Goal: Task Accomplishment & Management: Complete application form

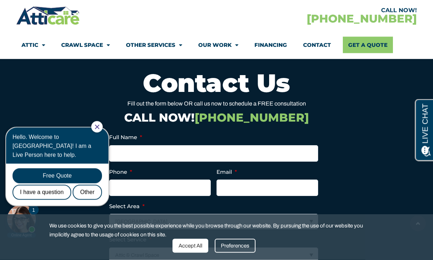
scroll to position [2501, 0]
click at [99, 128] on icon "Close Chat" at bounding box center [97, 127] width 5 height 5
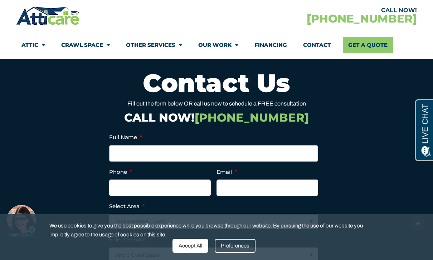
click at [143, 151] on input "Full Name *" at bounding box center [213, 153] width 209 height 16
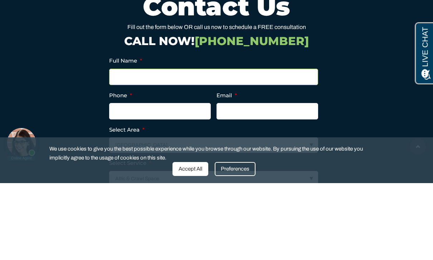
type input "[PERSON_NAME]"
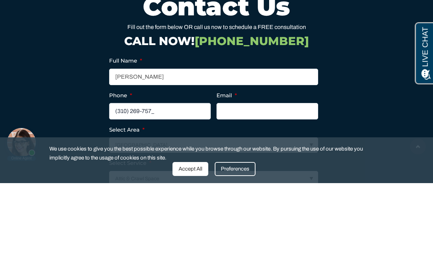
type input "[PHONE_NUMBER]"
click at [241, 180] on input "Email *" at bounding box center [267, 188] width 102 height 16
type input "ji"
type input "[EMAIL_ADDRESS][DOMAIN_NAME]"
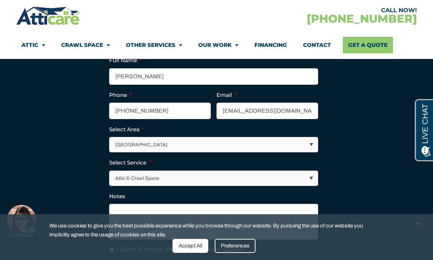
click at [311, 145] on select "[GEOGRAPHIC_DATA] [GEOGRAPHIC_DATA] [US_STATE] / [US_STATE] Area Other Areas" at bounding box center [213, 144] width 208 height 15
click at [311, 174] on select "Attic & Crawl Space Insulation Roofing Solar Energy Other Services" at bounding box center [213, 178] width 208 height 15
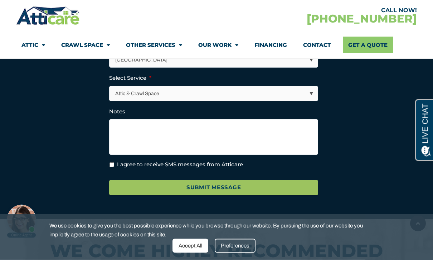
scroll to position [2661, 0]
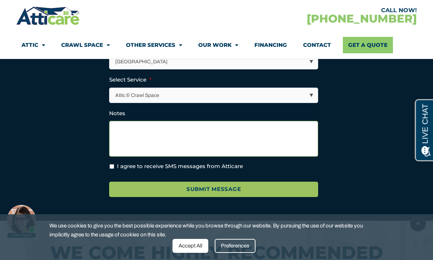
click at [129, 128] on textarea "Notes" at bounding box center [213, 139] width 209 height 36
type textarea "Beverlywood 90034"
click at [114, 166] on input "I agree to receive SMS messages from Atticare" at bounding box center [111, 166] width 5 height 5
checkbox input "true"
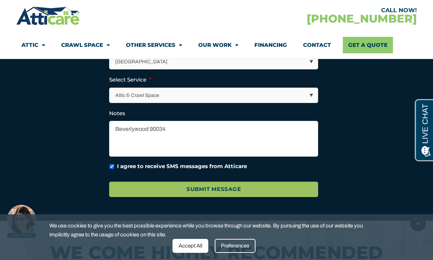
click at [216, 192] on input "Submit Message" at bounding box center [213, 189] width 209 height 15
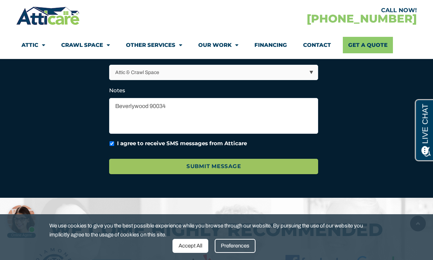
click at [88, 46] on link "Crawl Space" at bounding box center [85, 45] width 49 height 16
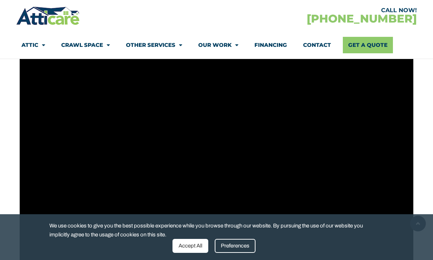
scroll to position [230, 0]
